Goal: Task Accomplishment & Management: Complete application form

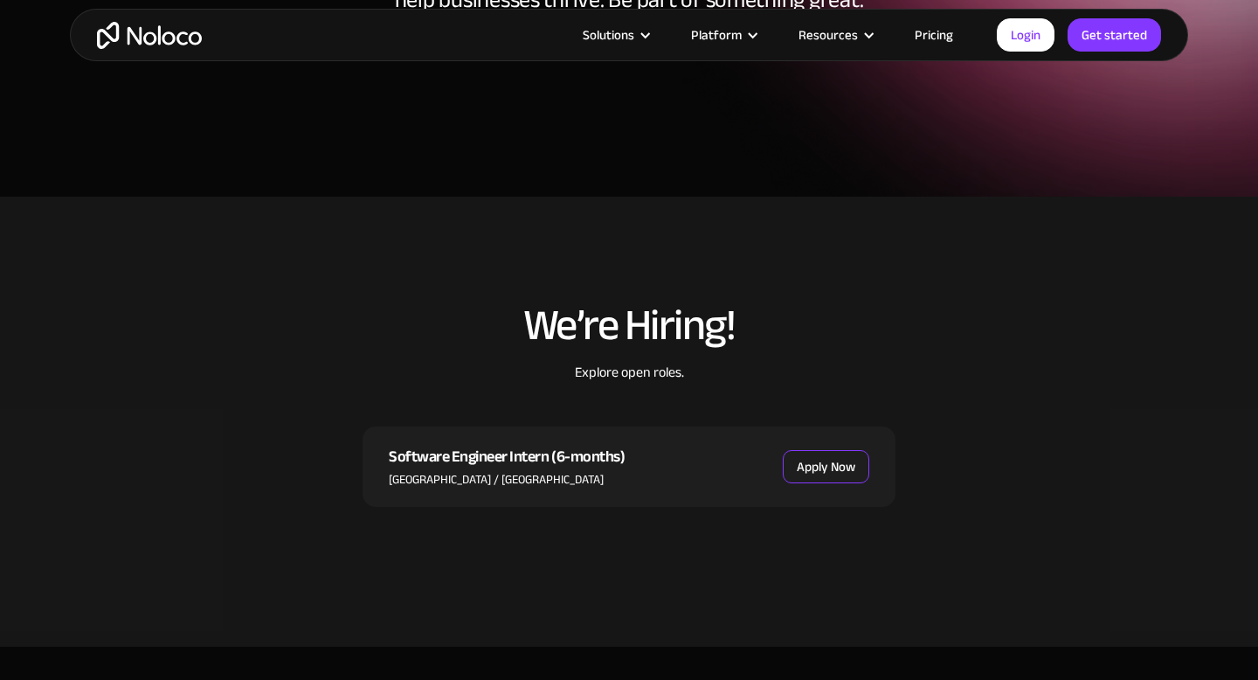
click at [801, 461] on link "Apply Now" at bounding box center [826, 466] width 87 height 33
click at [788, 461] on link "Apply Now" at bounding box center [826, 466] width 87 height 33
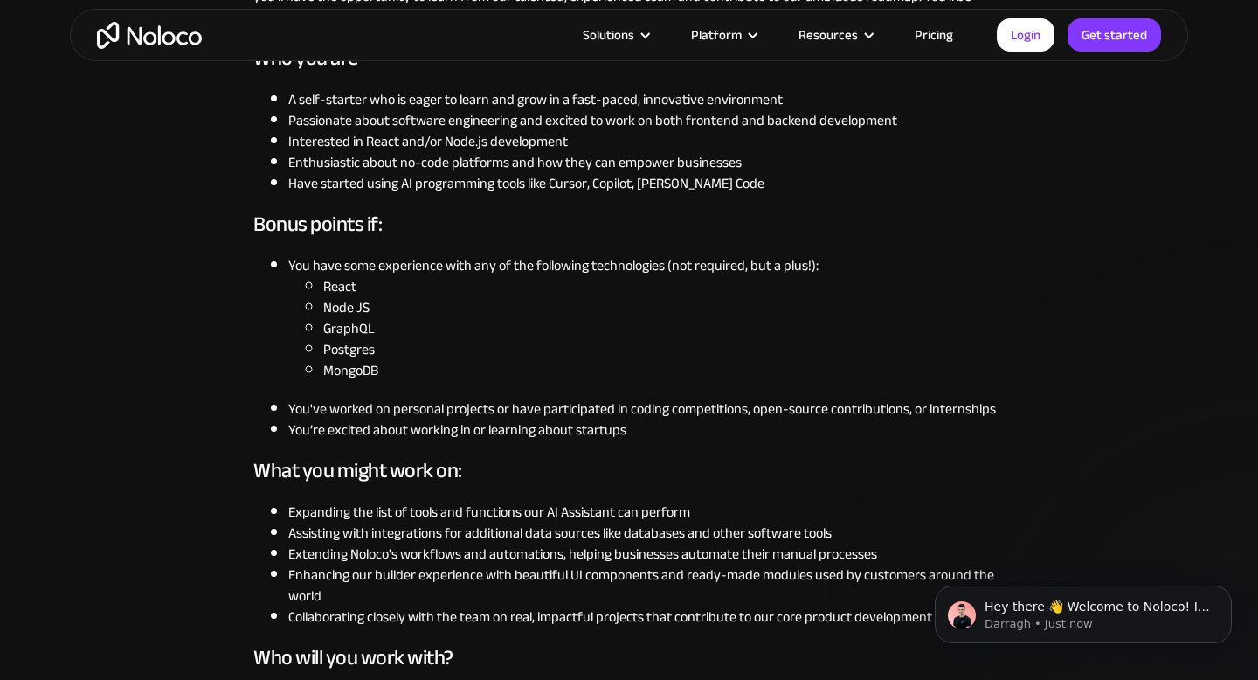
scroll to position [687, 0]
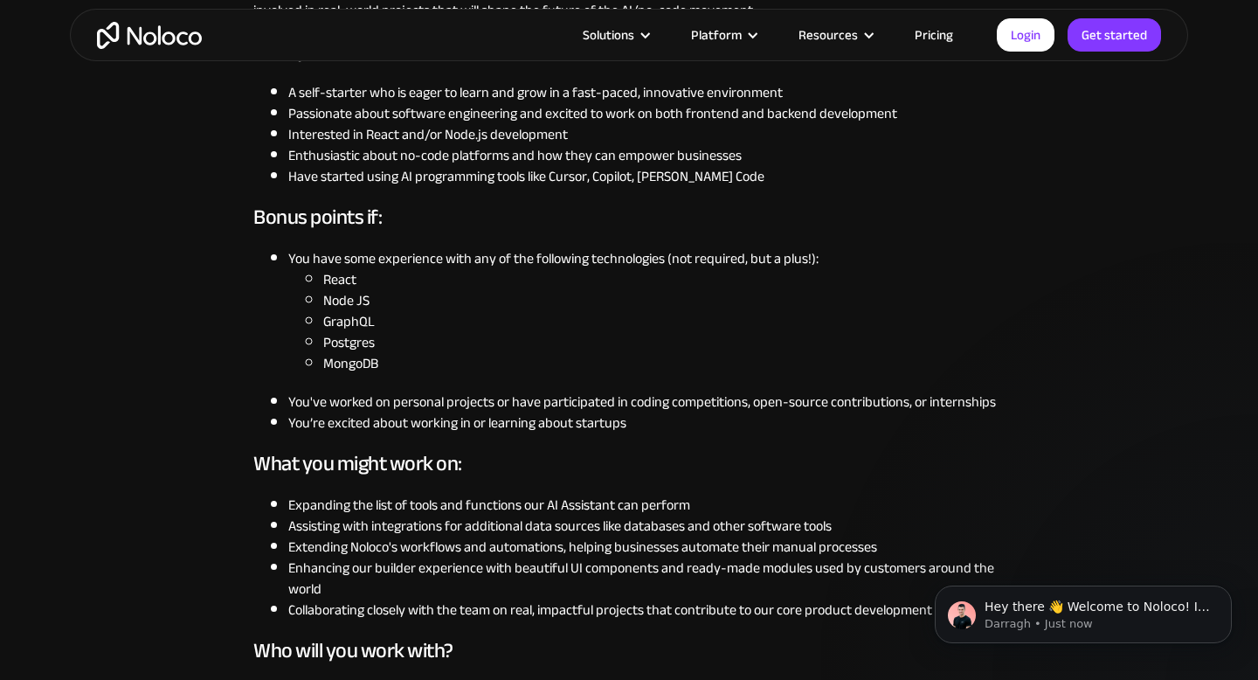
click at [522, 512] on li "Expanding the list of tools and functions our AI Assistant can perform" at bounding box center [646, 505] width 717 height 21
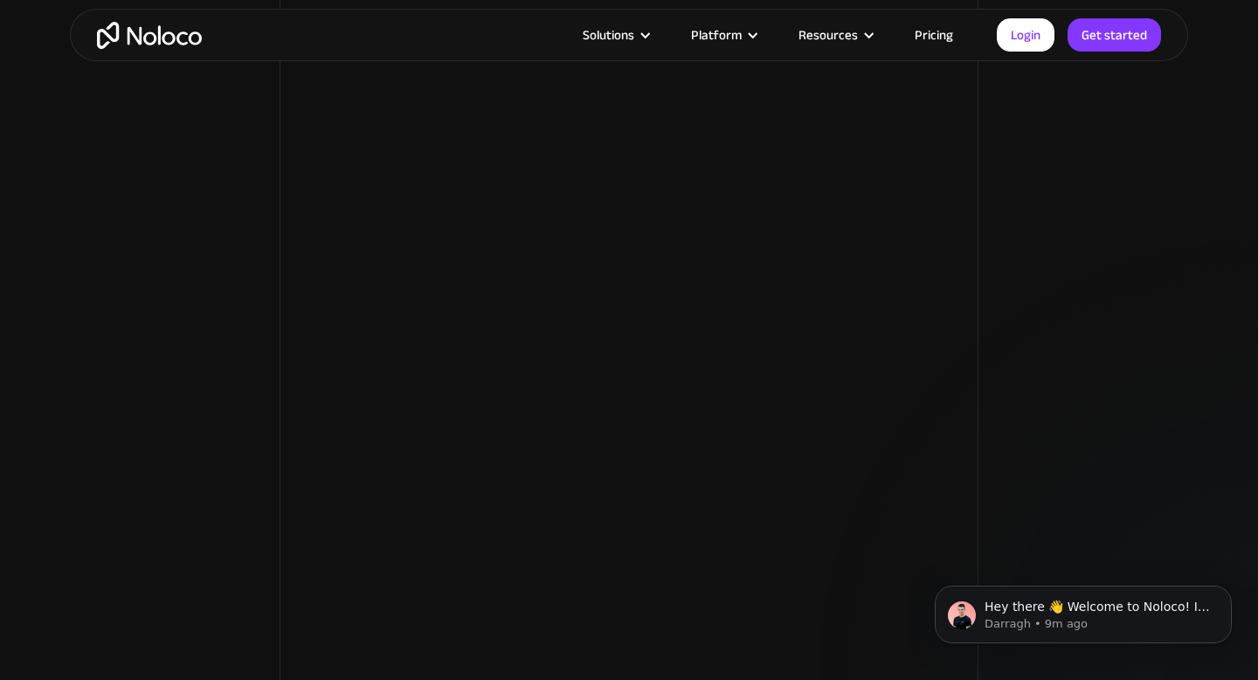
scroll to position [2111, 0]
click at [993, 619] on p "Darragh • 9m ago" at bounding box center [1097, 624] width 225 height 16
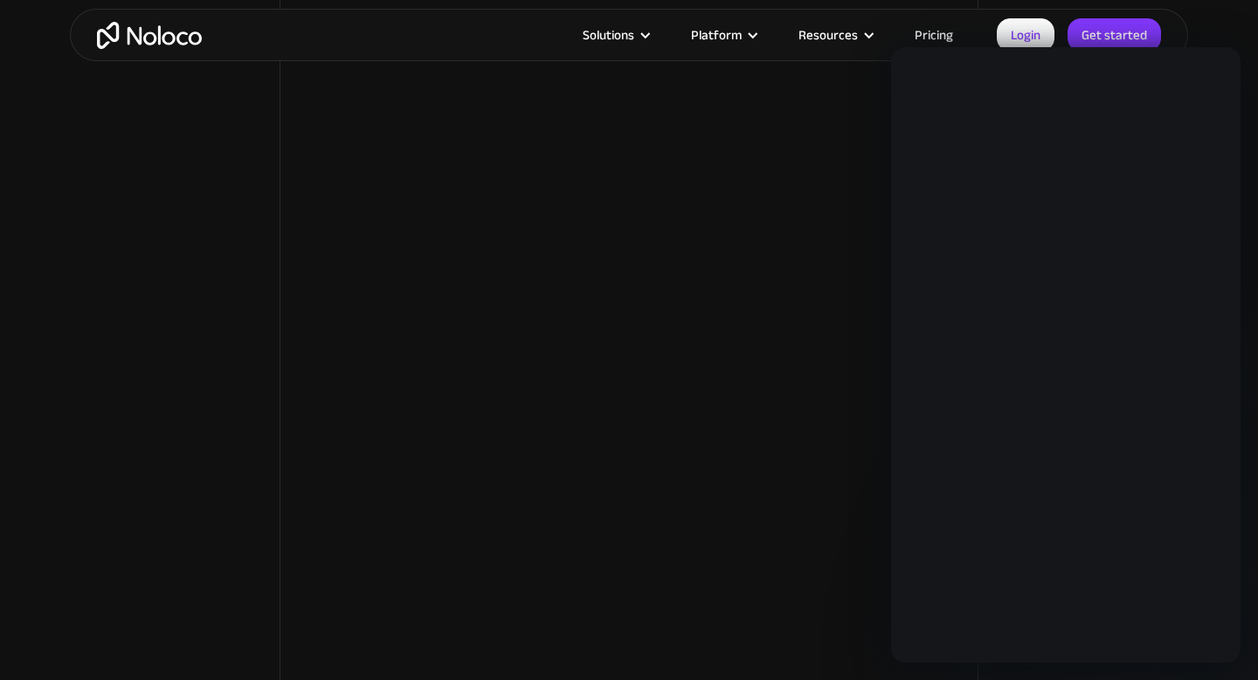
scroll to position [0, 0]
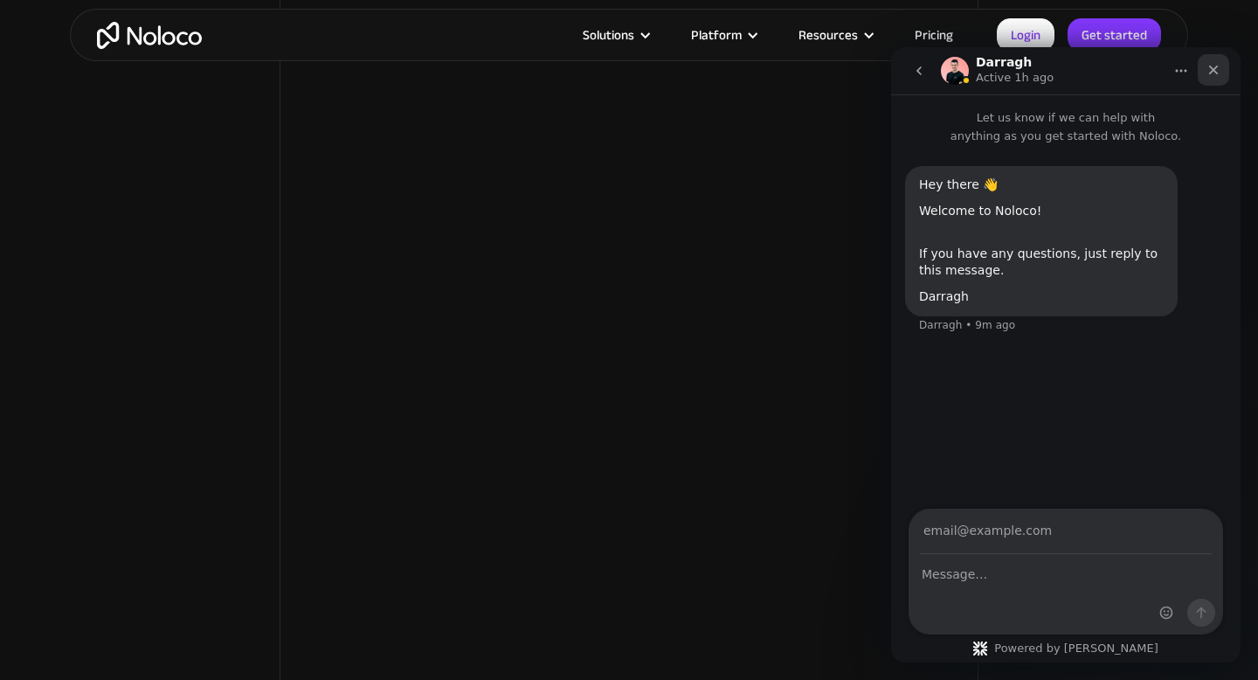
click at [1207, 80] on div "Close" at bounding box center [1213, 69] width 31 height 31
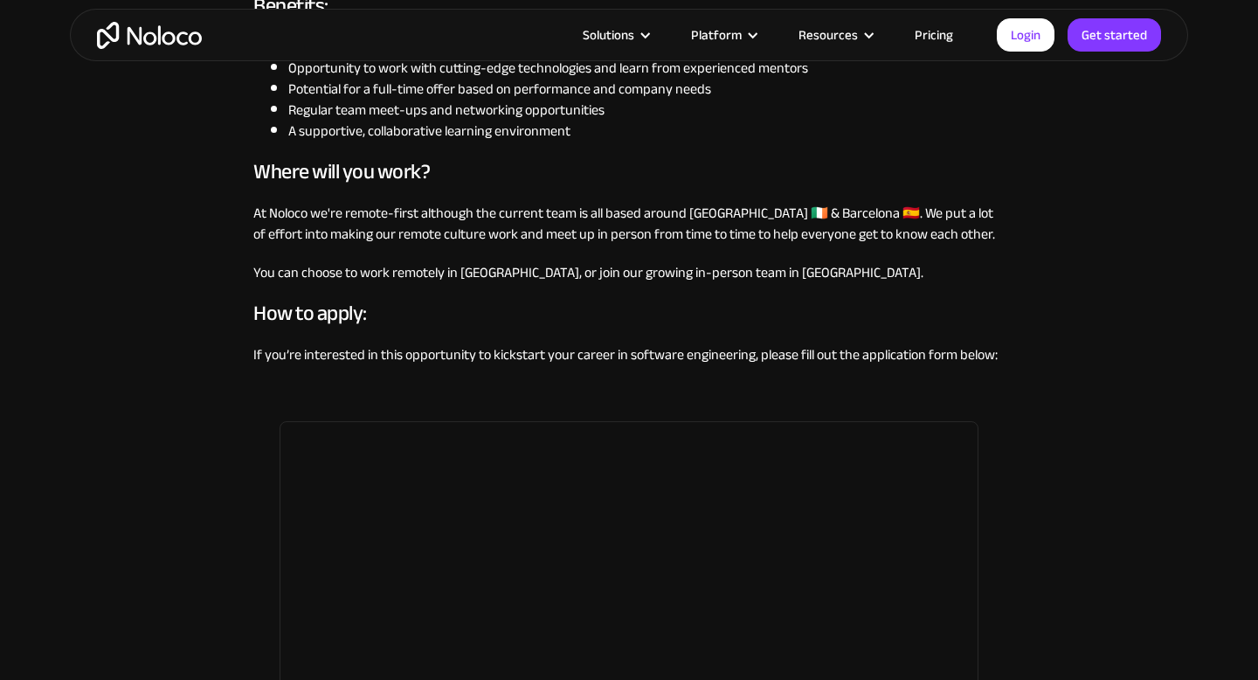
scroll to position [1450, 0]
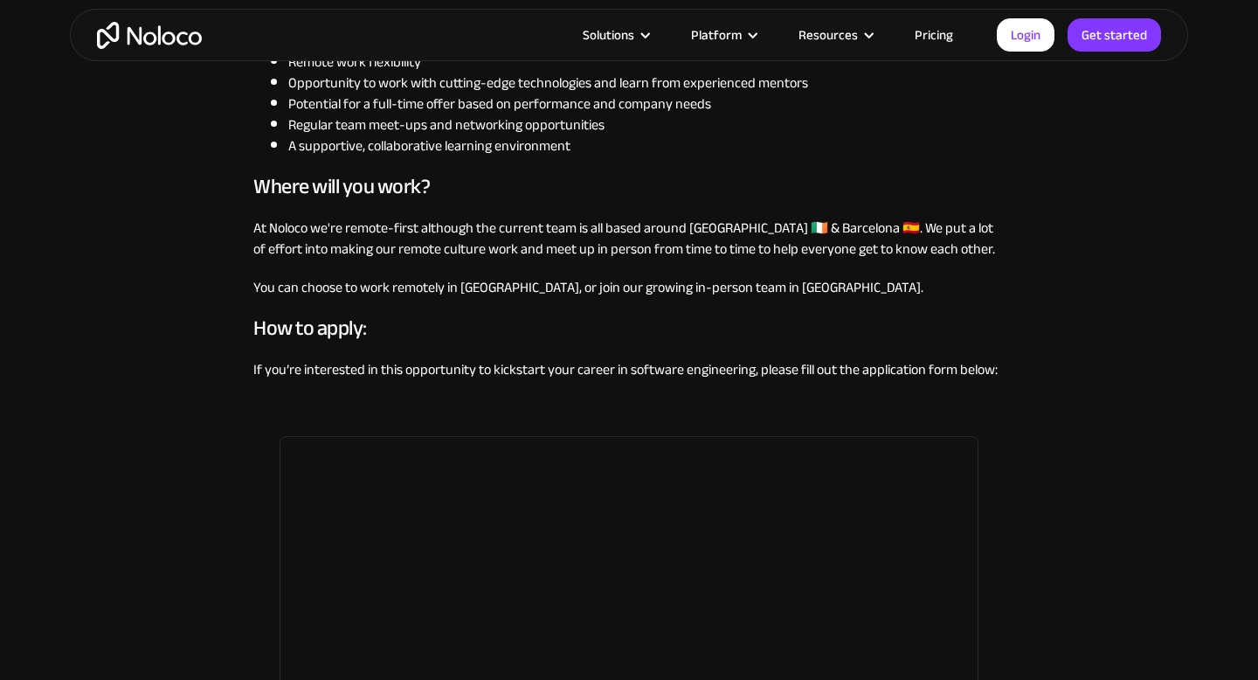
scroll to position [1492, 0]
